Goal: Task Accomplishment & Management: Manage account settings

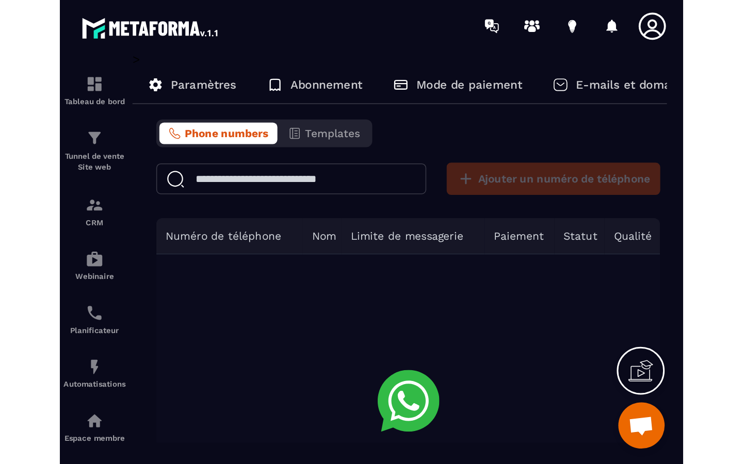
scroll to position [132, 0]
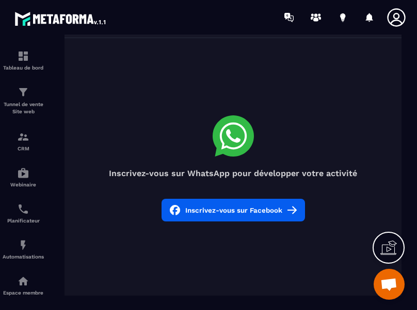
click at [208, 213] on button "Inscrivez-vous sur Facebook" at bounding box center [232, 210] width 143 height 23
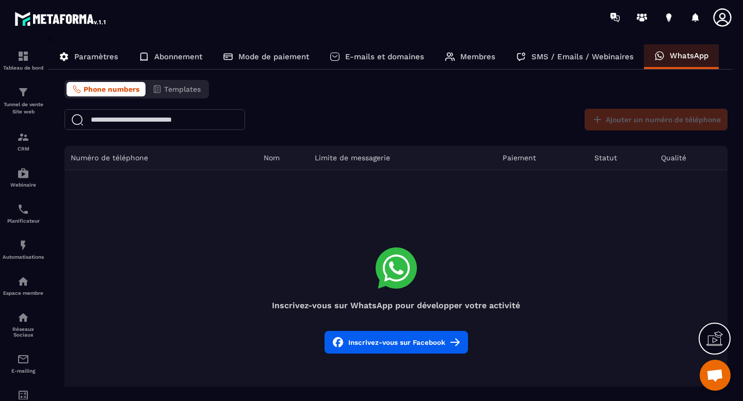
scroll to position [952, 0]
click at [387, 351] on button "Inscrivez-vous sur Facebook" at bounding box center [395, 342] width 143 height 23
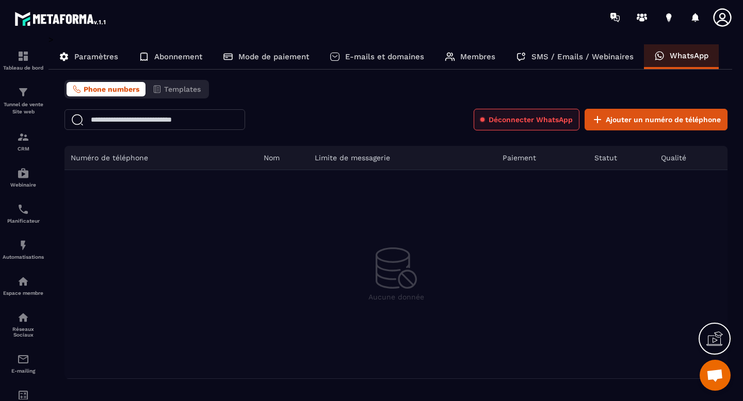
click at [502, 124] on span "Déconnecter WhatsApp" at bounding box center [530, 119] width 84 height 10
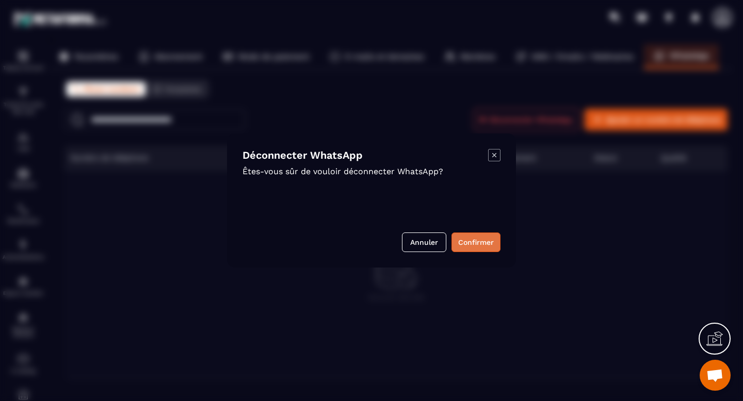
click at [469, 251] on button "Confirmer" at bounding box center [475, 243] width 49 height 20
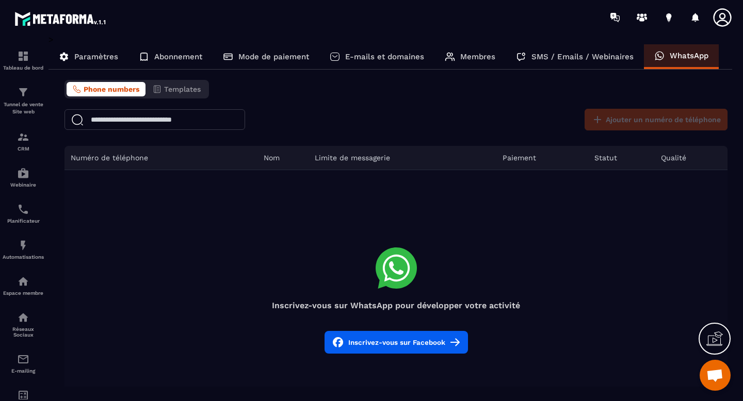
click at [718, 377] on span "Ouvrir le chat" at bounding box center [714, 376] width 17 height 14
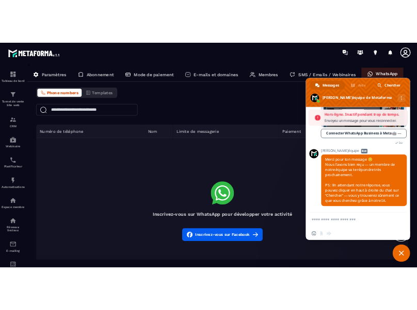
scroll to position [1390, 0]
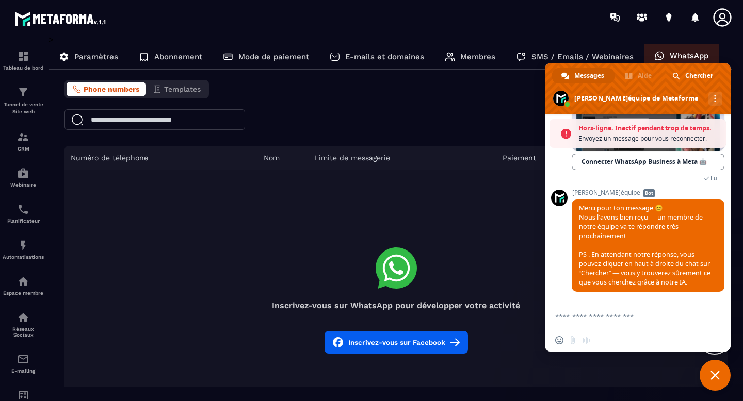
click at [398, 342] on button "Inscrivez-vous sur Facebook" at bounding box center [395, 342] width 143 height 23
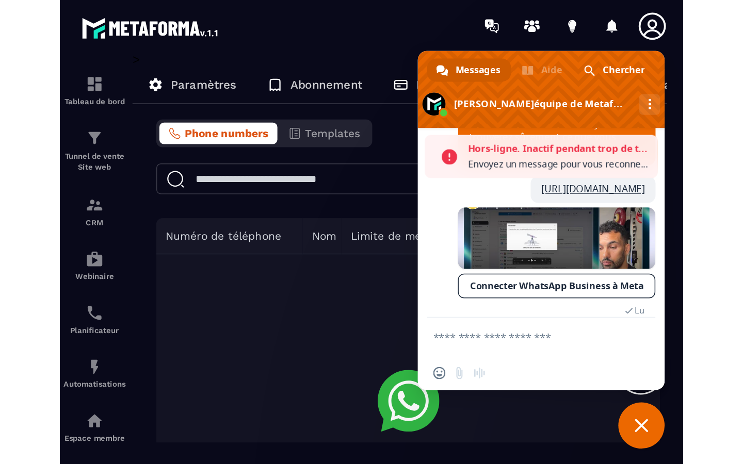
scroll to position [1457, 0]
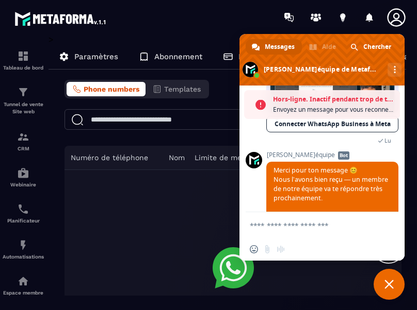
click at [195, 241] on td "Inscrivez-vous sur WhatsApp pour développer votre activité Inscrivez-vous sur F…" at bounding box center [232, 300] width 337 height 261
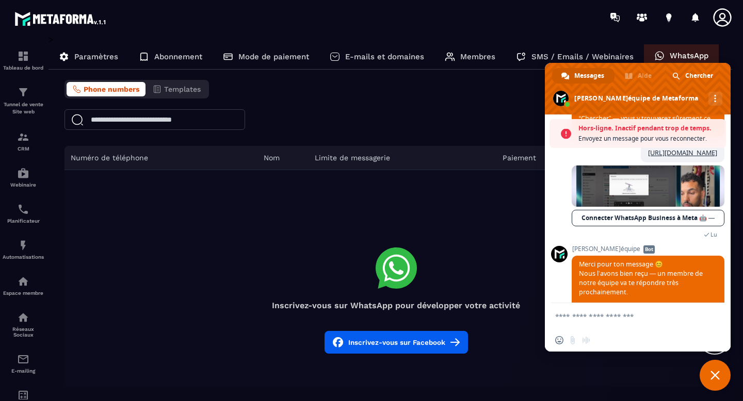
scroll to position [1390, 0]
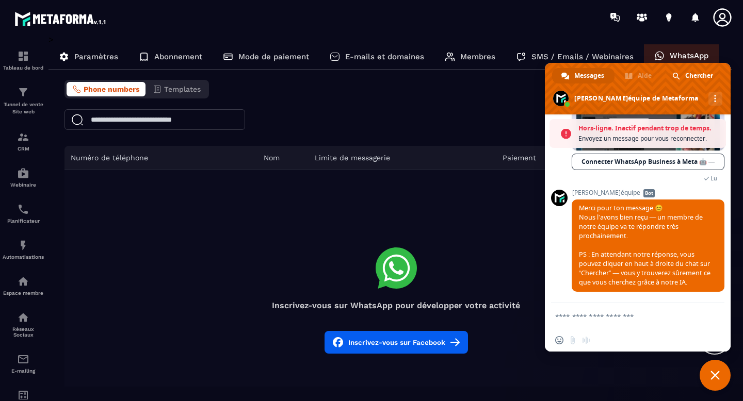
click at [712, 374] on span "Fermer le chat" at bounding box center [714, 375] width 9 height 9
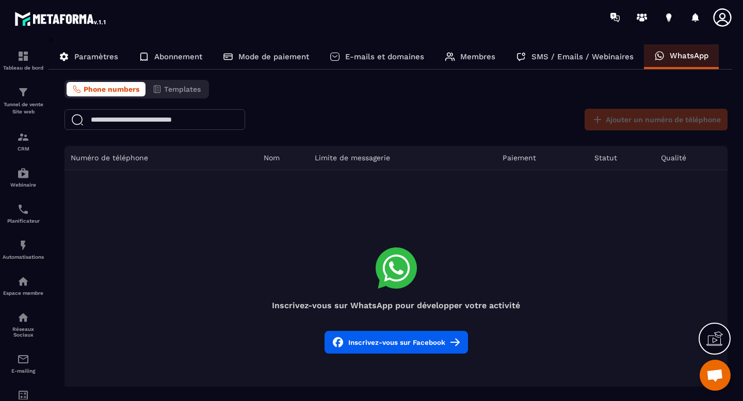
click at [417, 338] on button "Inscrivez-vous sur Facebook" at bounding box center [395, 342] width 143 height 23
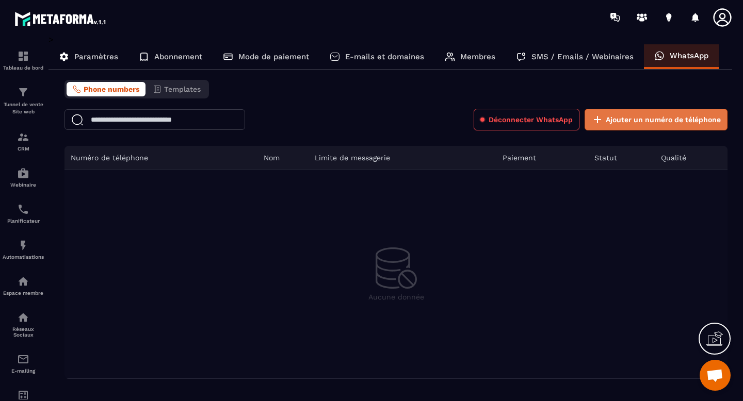
click at [655, 125] on button "Ajouter un numéro de téléphone" at bounding box center [655, 120] width 143 height 22
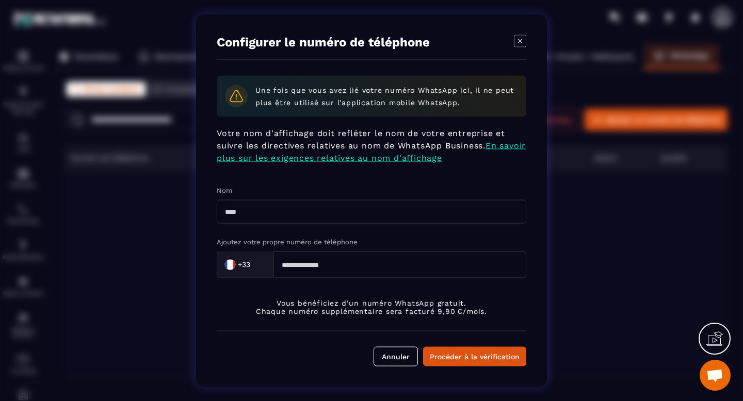
click at [261, 215] on input "Modal window" at bounding box center [371, 212] width 309 height 24
type input "**"
click at [313, 268] on input "Modal window" at bounding box center [399, 265] width 253 height 27
type input "*********"
click at [281, 218] on input "**" at bounding box center [371, 212] width 309 height 24
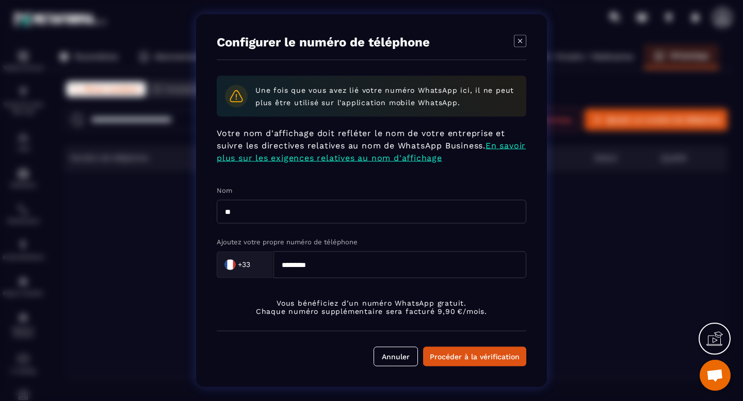
type input "*"
type input "******"
drag, startPoint x: 328, startPoint y: 269, endPoint x: 285, endPoint y: 269, distance: 42.8
click at [285, 269] on input "*********" at bounding box center [399, 265] width 253 height 27
type input "*********"
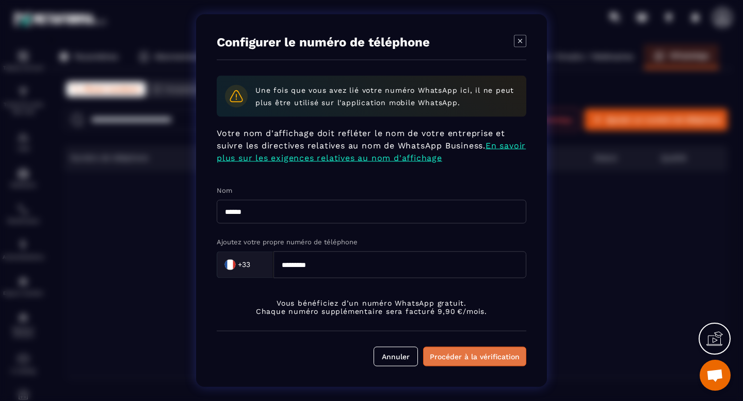
click at [469, 361] on div "Procéder à la vérification" at bounding box center [475, 357] width 90 height 10
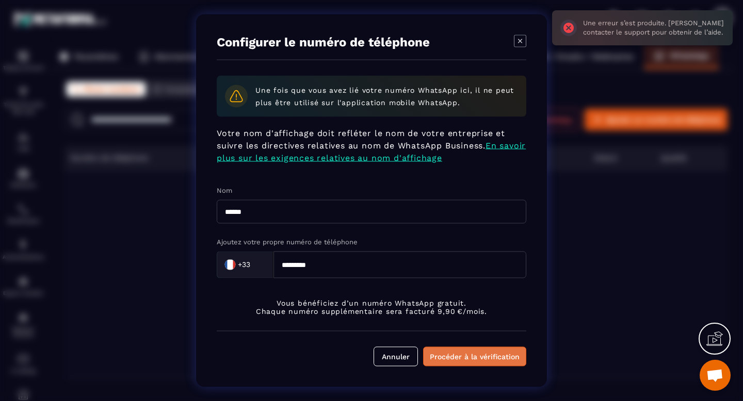
click at [469, 361] on div "Procéder à la vérification" at bounding box center [475, 357] width 90 height 10
click at [515, 42] on icon "Modal window" at bounding box center [520, 41] width 12 height 12
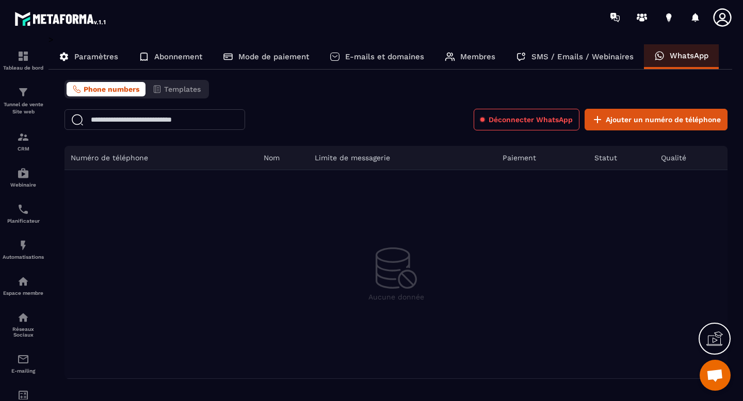
click at [119, 94] on button "Phone numbers" at bounding box center [106, 89] width 79 height 14
click at [519, 123] on span "Déconnecter WhatsApp" at bounding box center [530, 119] width 84 height 10
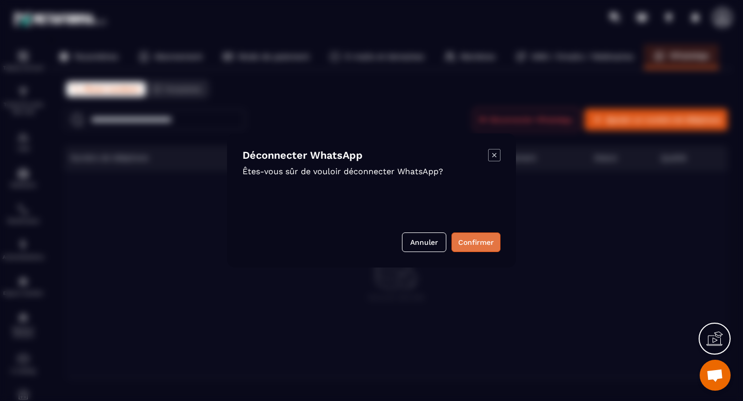
click at [471, 246] on button "Confirmer" at bounding box center [475, 243] width 49 height 20
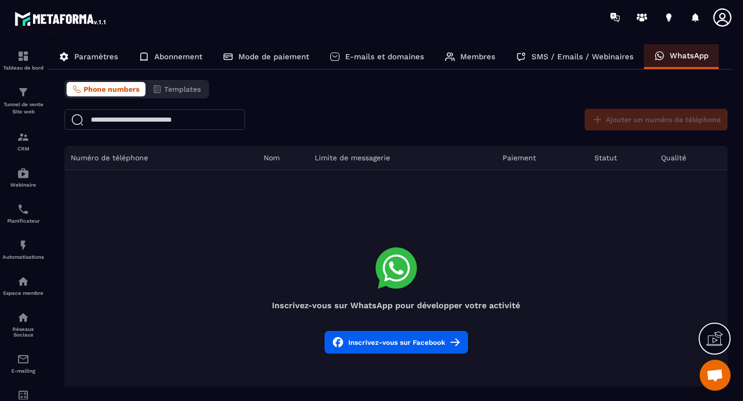
click at [402, 351] on button "Inscrivez-vous sur Facebook" at bounding box center [395, 342] width 143 height 23
